Goal: Information Seeking & Learning: Find specific page/section

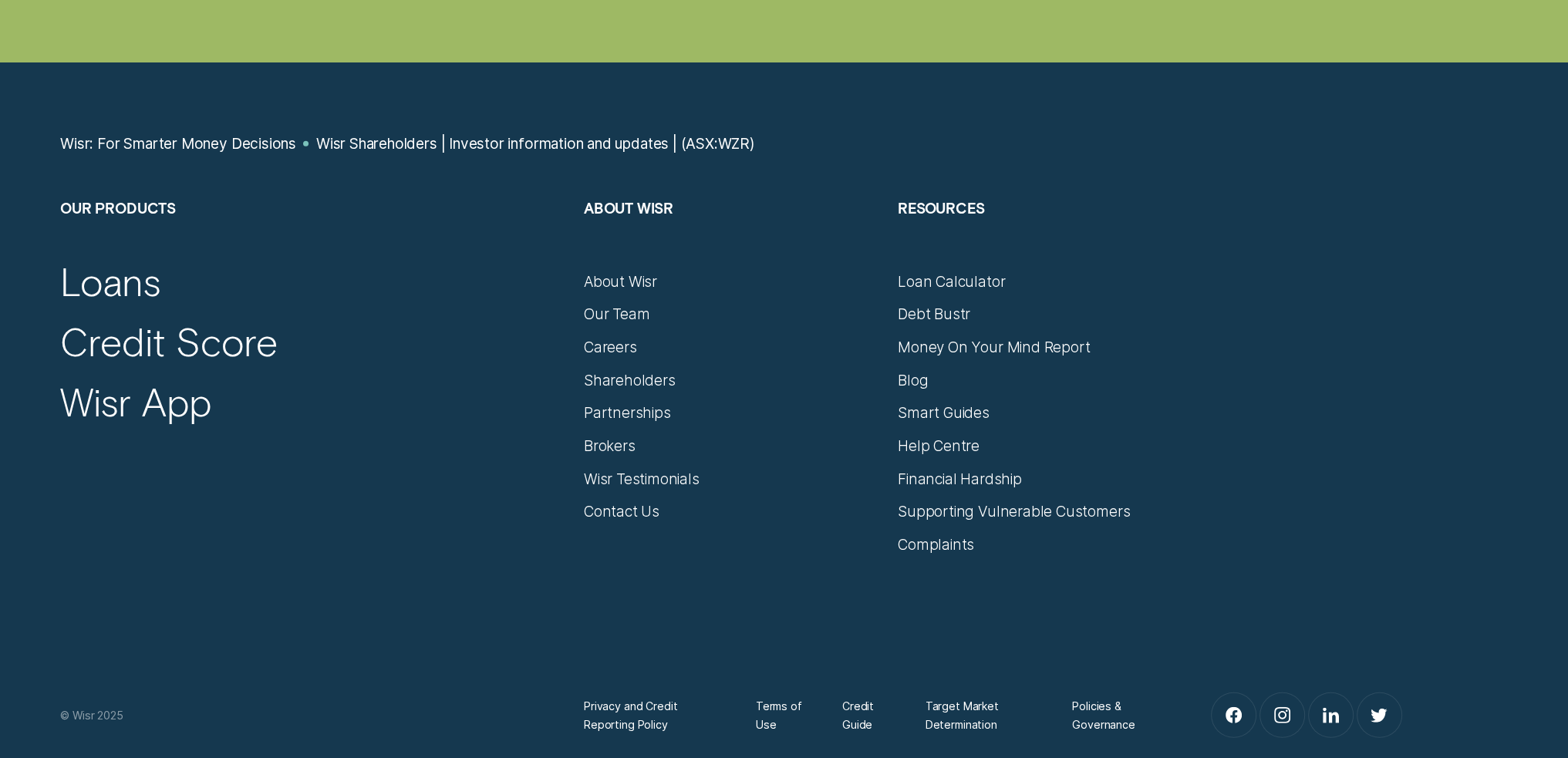
scroll to position [6091, 0]
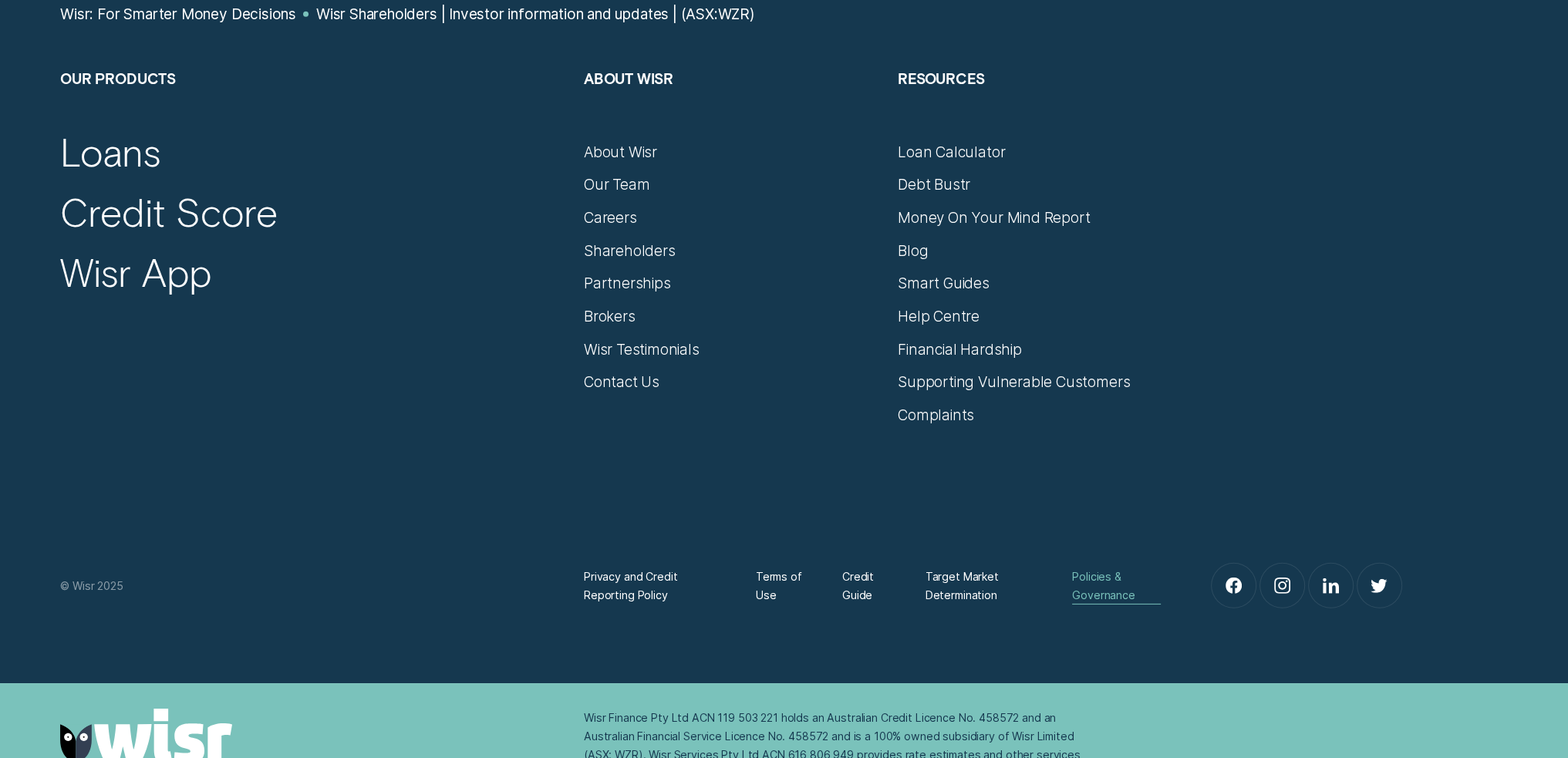
click at [1077, 581] on div "Policies & Governance" at bounding box center [1116, 585] width 88 height 36
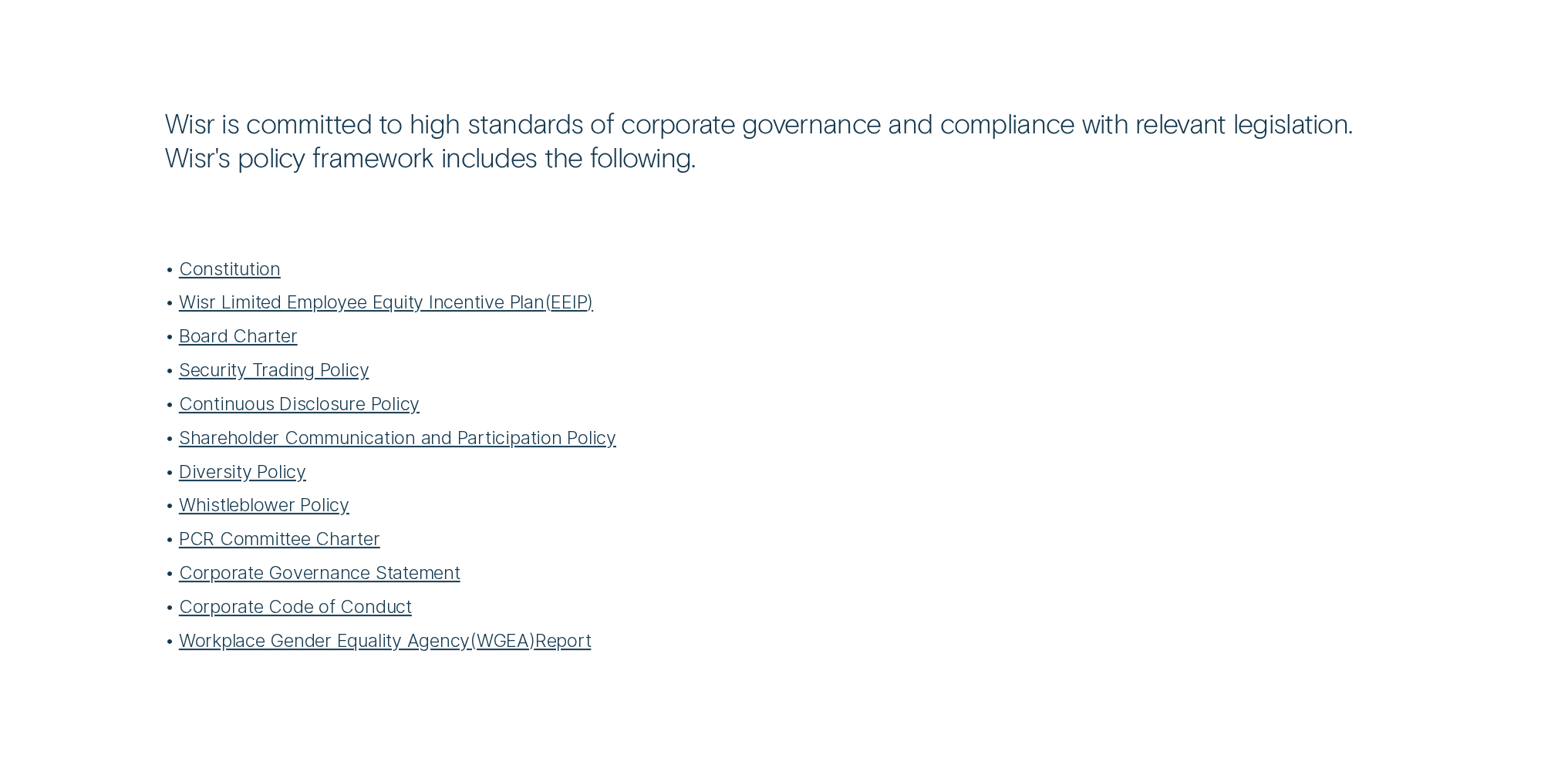
scroll to position [540, 0]
click at [299, 370] on link "Security Trading Policy" at bounding box center [274, 369] width 191 height 23
